Goal: Task Accomplishment & Management: Use online tool/utility

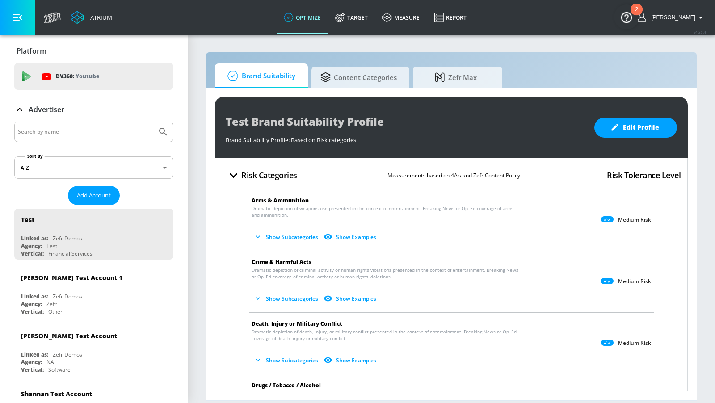
click at [117, 130] on input "Search by name" at bounding box center [85, 132] width 135 height 12
type input "bic"
click at [153, 122] on button "Submit Search" at bounding box center [163, 132] width 20 height 20
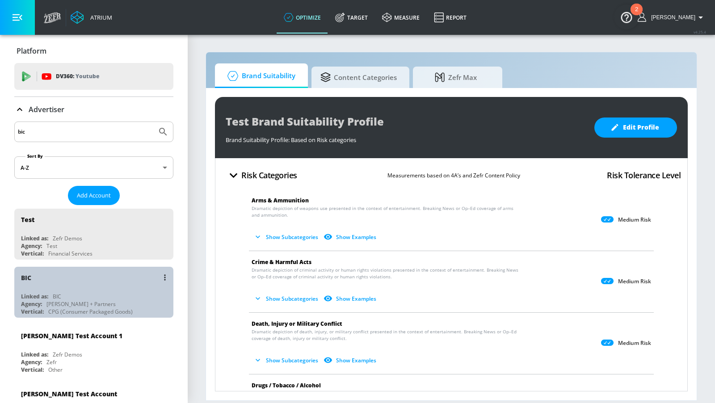
click at [108, 285] on div "BIC" at bounding box center [96, 277] width 150 height 21
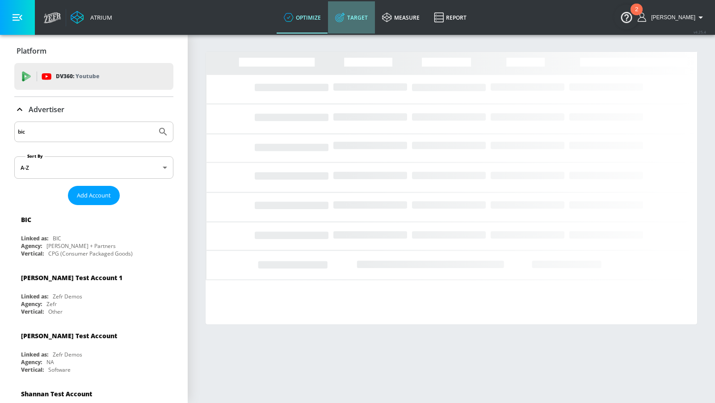
click at [354, 23] on link "Target" at bounding box center [351, 17] width 47 height 32
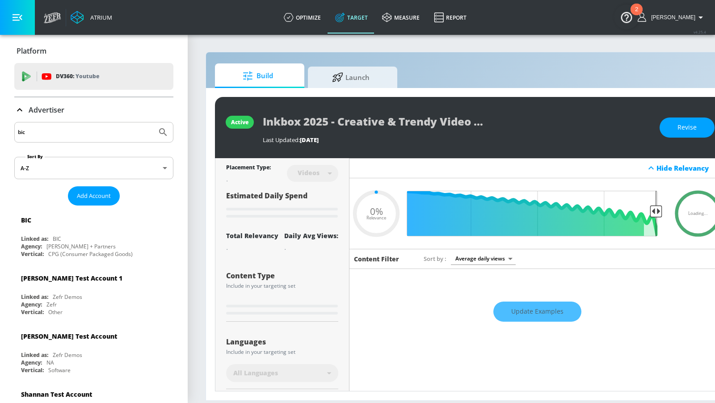
type input "0.4"
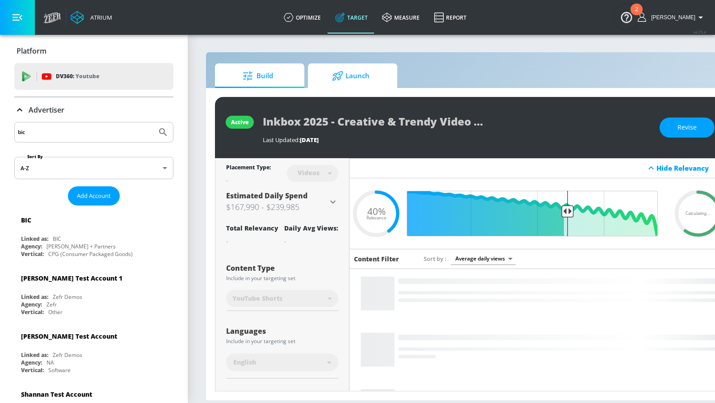
click at [372, 82] on span "Launch" at bounding box center [351, 75] width 68 height 21
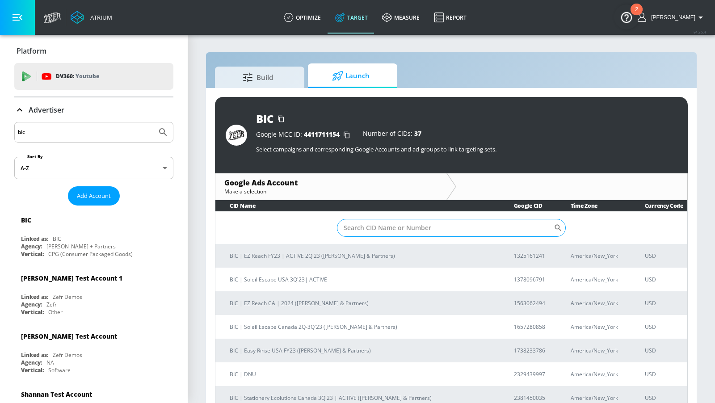
click at [389, 234] on input "Sort By" at bounding box center [445, 228] width 217 height 18
paste input "7199595080"
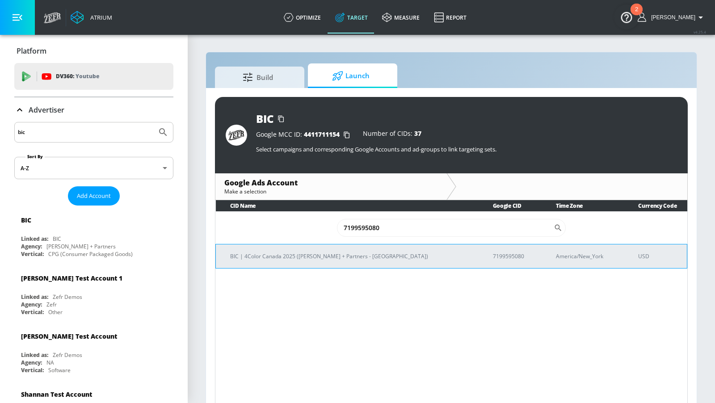
type input "7199595080"
click at [316, 257] on p "BIC | 4Color Canada 2025 ([PERSON_NAME] + Partners - [GEOGRAPHIC_DATA])" at bounding box center [350, 255] width 241 height 9
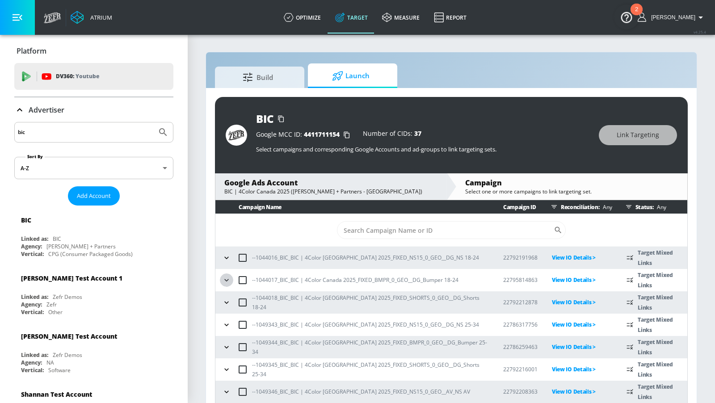
click at [220, 279] on button "button" at bounding box center [226, 279] width 13 height 13
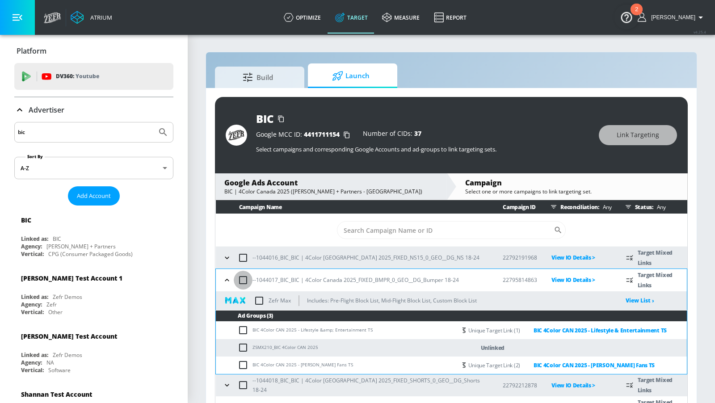
click at [240, 279] on input "checkbox" at bounding box center [243, 280] width 19 height 19
checkbox input "true"
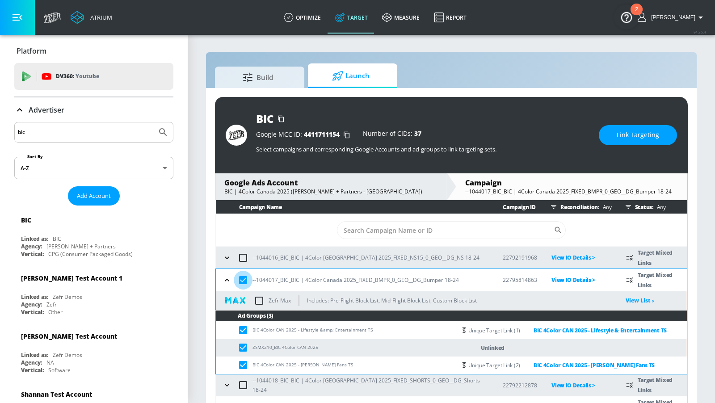
click at [240, 279] on input "checkbox" at bounding box center [243, 280] width 19 height 19
checkbox input "false"
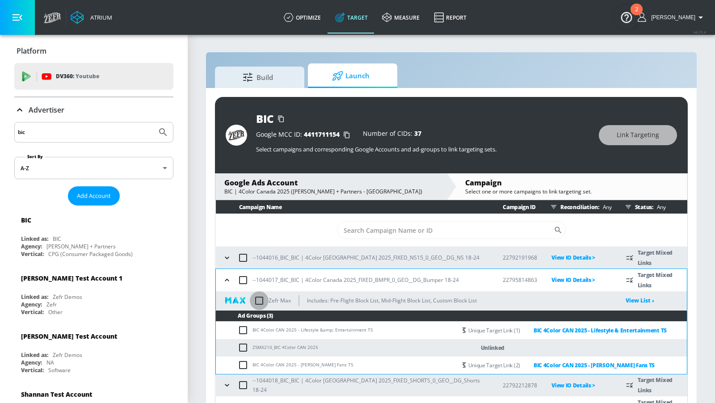
click at [255, 300] on input "checkbox" at bounding box center [259, 300] width 19 height 19
checkbox input "true"
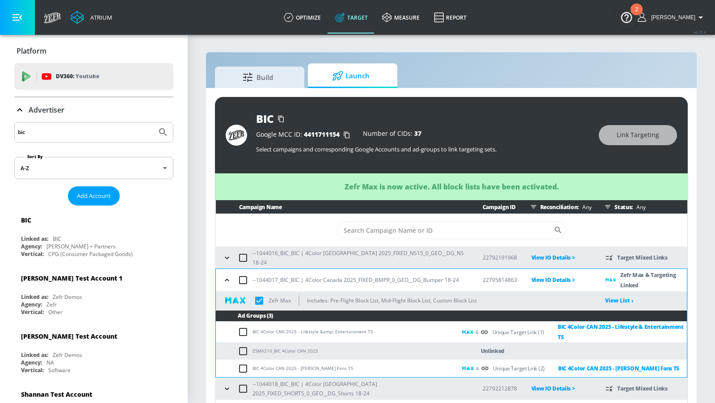
click at [226, 279] on icon "button" at bounding box center [227, 280] width 4 height 2
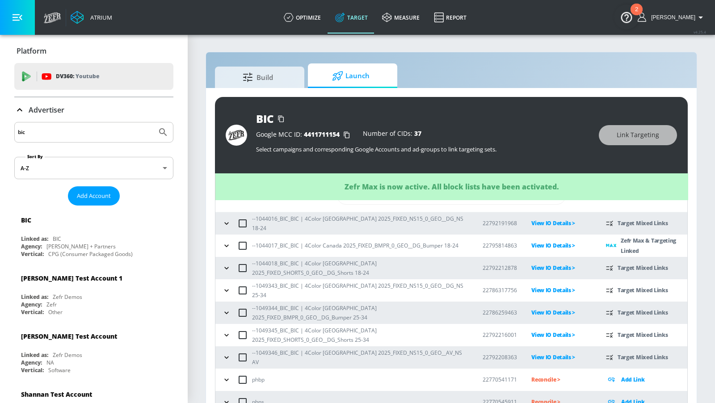
scroll to position [63, 0]
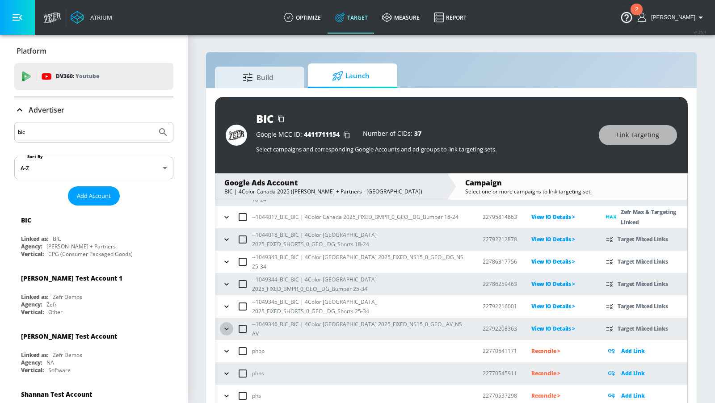
click at [223, 328] on icon "button" at bounding box center [226, 328] width 9 height 9
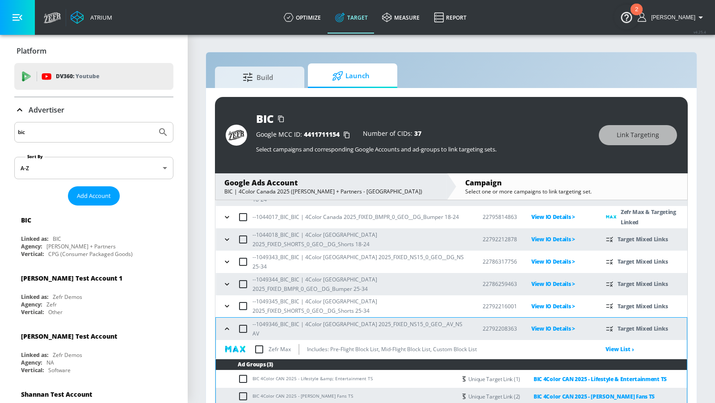
click at [258, 348] on input "checkbox" at bounding box center [259, 349] width 19 height 19
checkbox input "true"
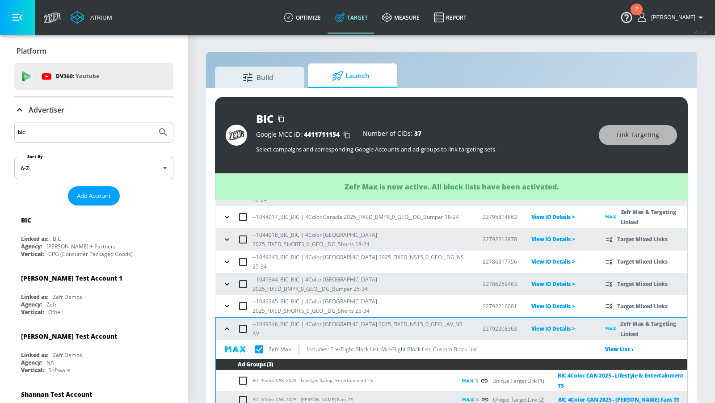
click at [230, 326] on icon "button" at bounding box center [226, 328] width 9 height 9
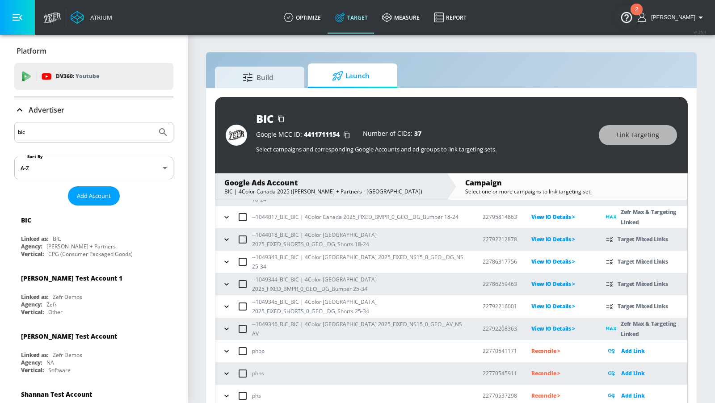
scroll to position [12, 0]
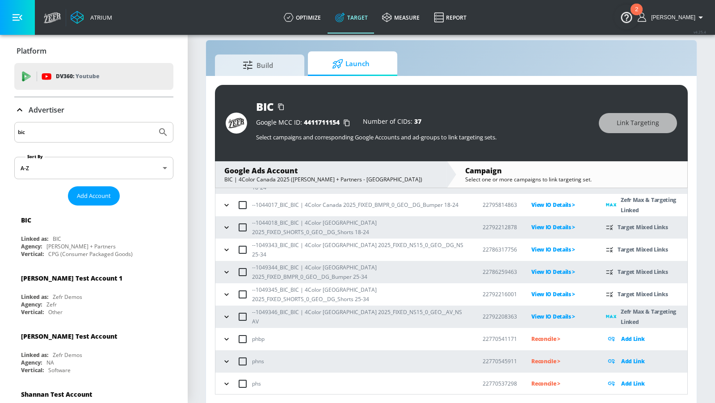
click at [222, 320] on button "button" at bounding box center [226, 316] width 13 height 13
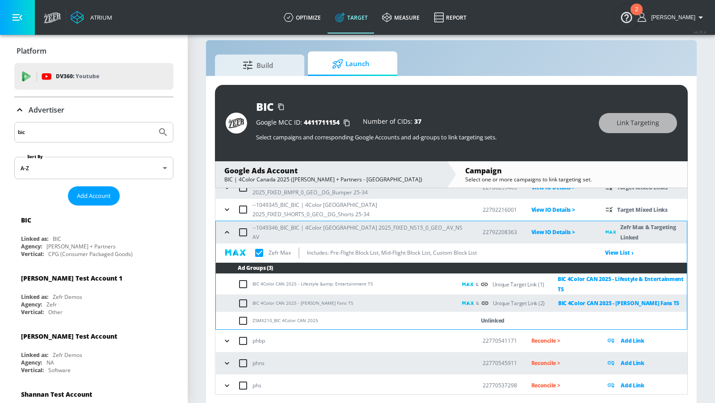
scroll to position [149, 0]
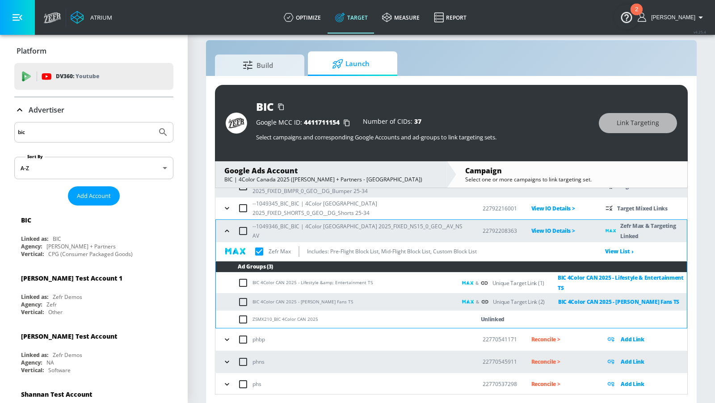
click at [227, 230] on icon "button" at bounding box center [226, 230] width 9 height 9
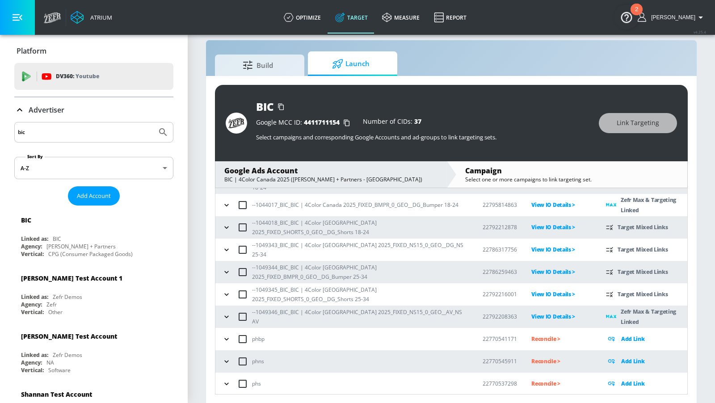
scroll to position [0, 0]
